Goal: Task Accomplishment & Management: Use online tool/utility

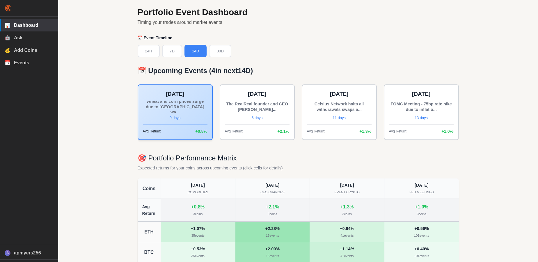
scroll to position [41, 0]
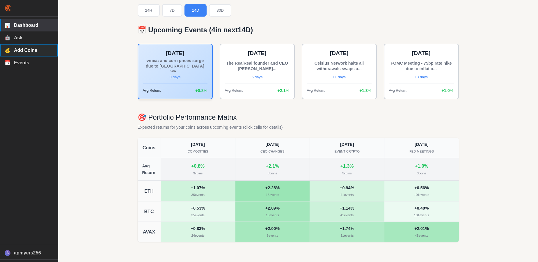
click at [13, 51] on button "💰 Add Coins" at bounding box center [29, 50] width 58 height 13
click at [24, 37] on span "Ask" at bounding box center [33, 37] width 39 height 5
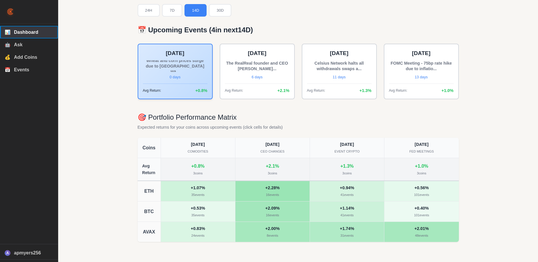
click at [29, 30] on span "Dashboard" at bounding box center [33, 32] width 39 height 5
click at [28, 55] on button "💰 Add Coins" at bounding box center [29, 57] width 58 height 13
